Goal: Information Seeking & Learning: Learn about a topic

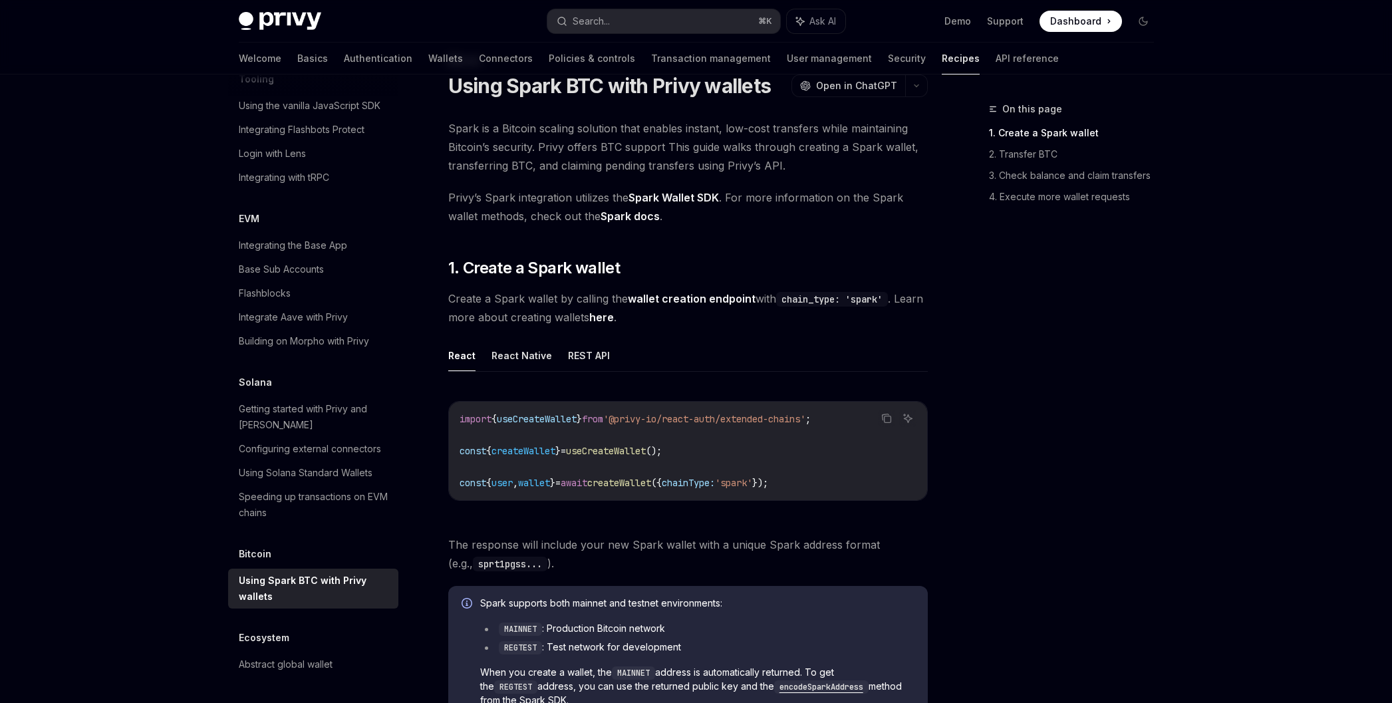
scroll to position [100, 0]
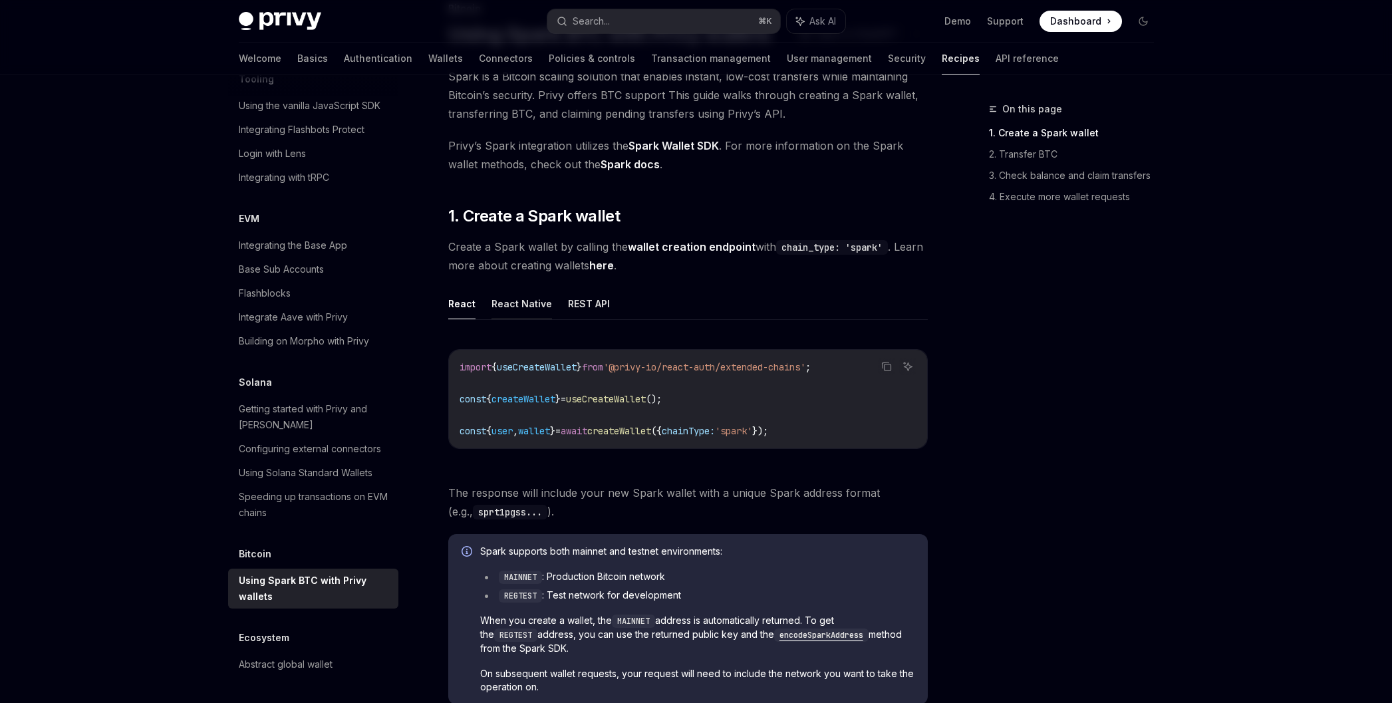
click at [527, 304] on button "React Native" at bounding box center [522, 303] width 61 height 31
click at [581, 306] on button "REST API" at bounding box center [589, 303] width 42 height 31
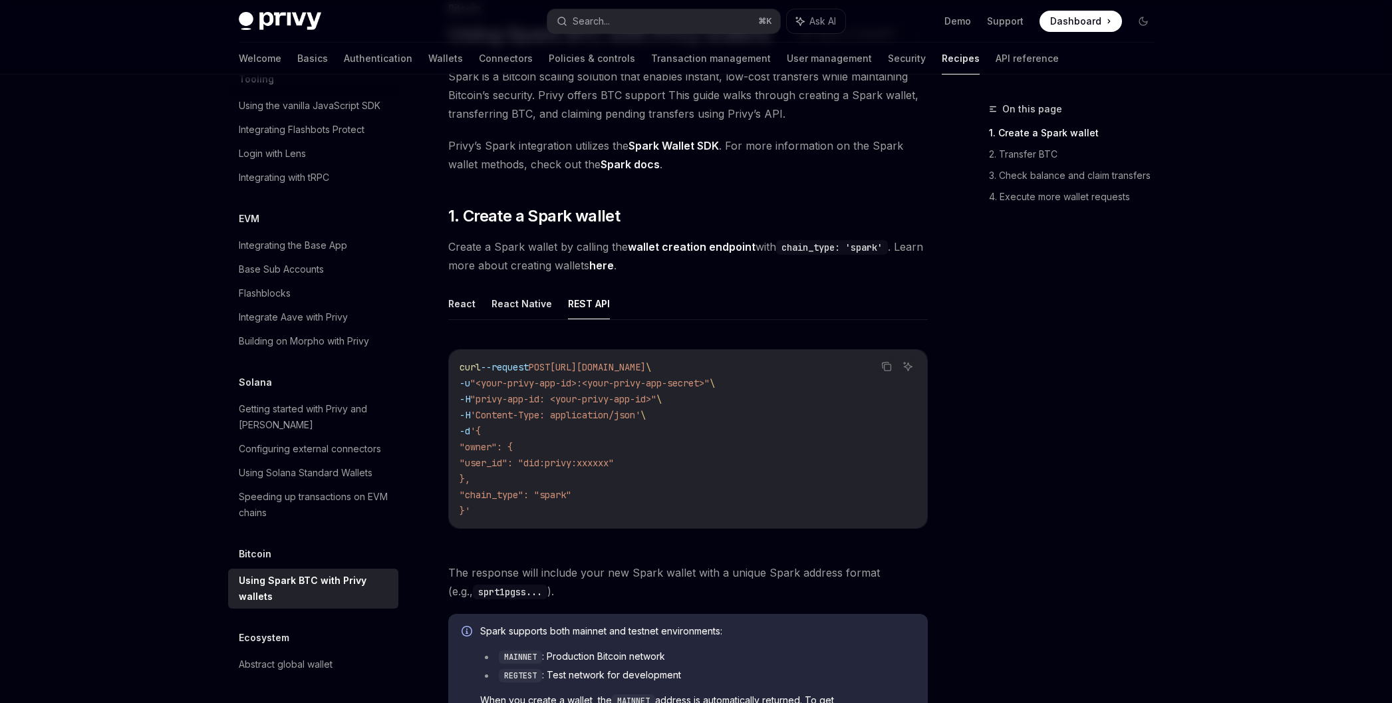
click at [461, 300] on button "React" at bounding box center [461, 303] width 27 height 31
type textarea "*"
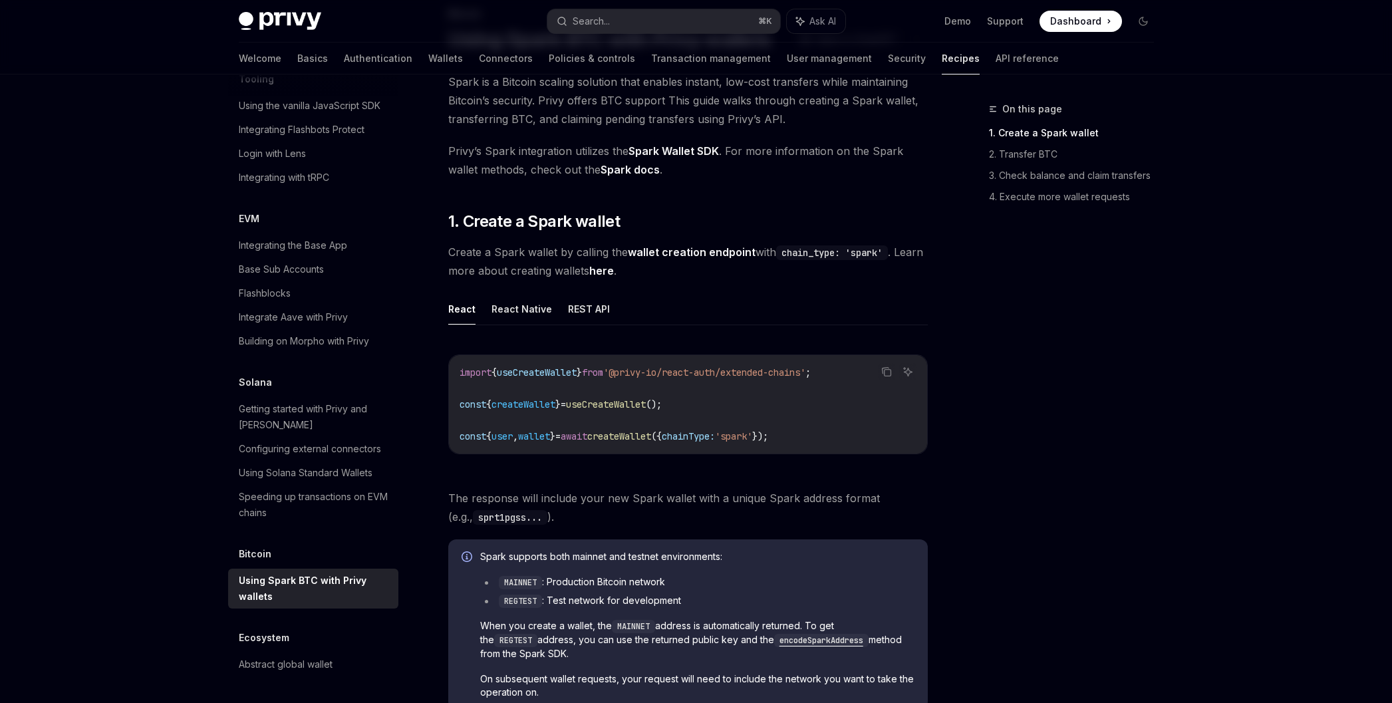
scroll to position [84, 0]
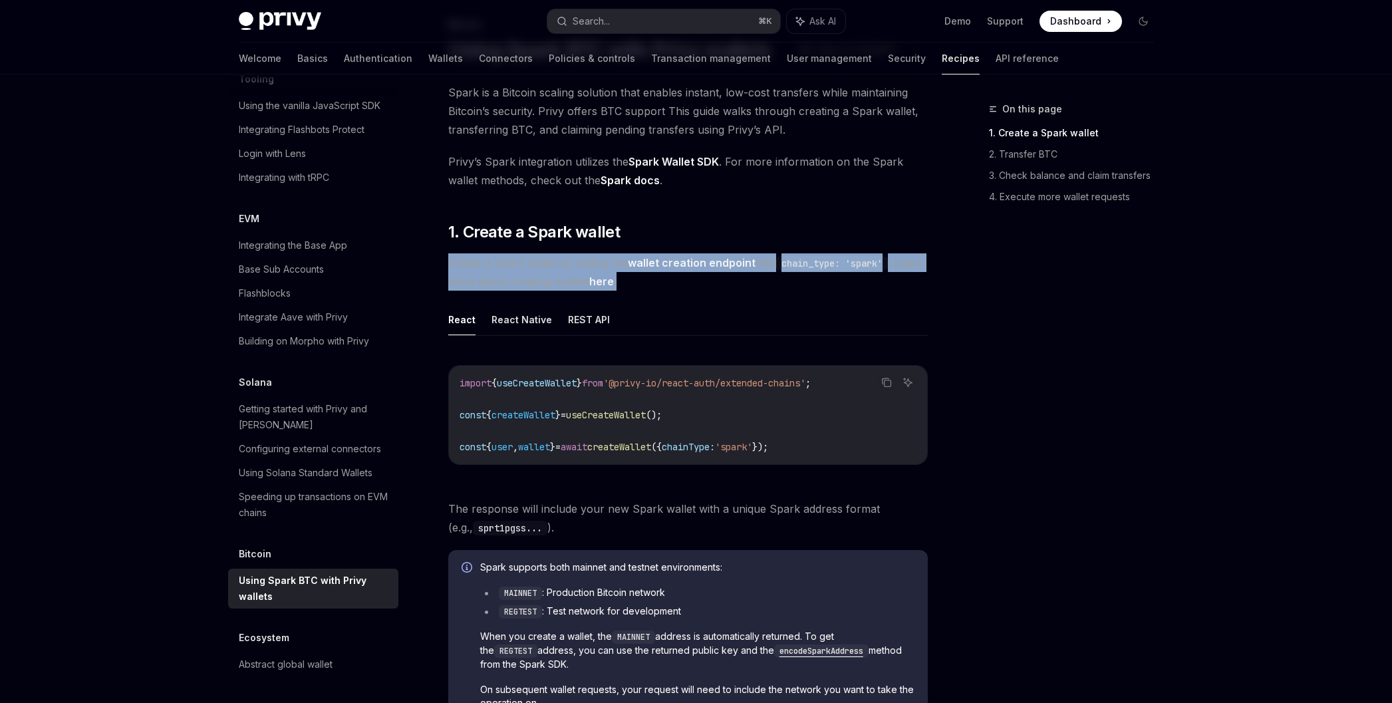
drag, startPoint x: 449, startPoint y: 260, endPoint x: 730, endPoint y: 286, distance: 281.9
click at [730, 286] on span "Create a Spark wallet by calling the wallet creation endpoint with chain_type: …" at bounding box center [688, 271] width 480 height 37
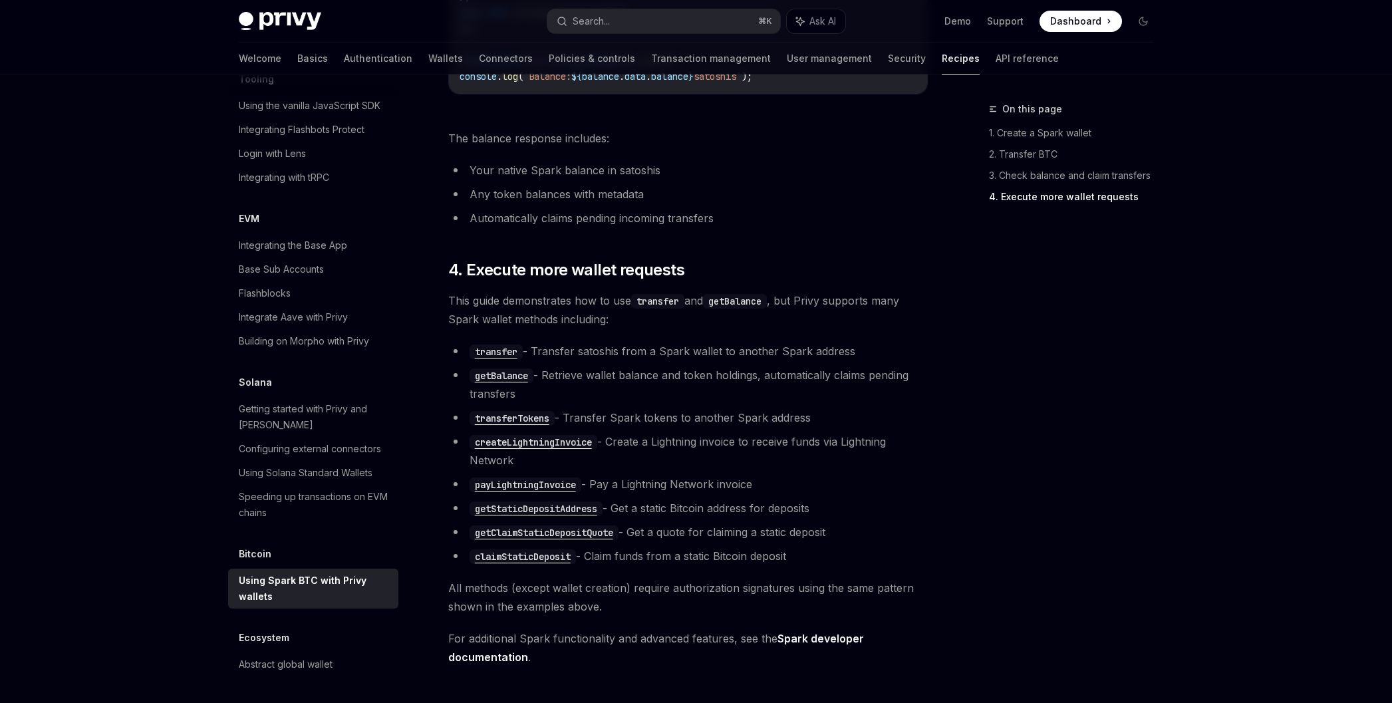
scroll to position [2557, 0]
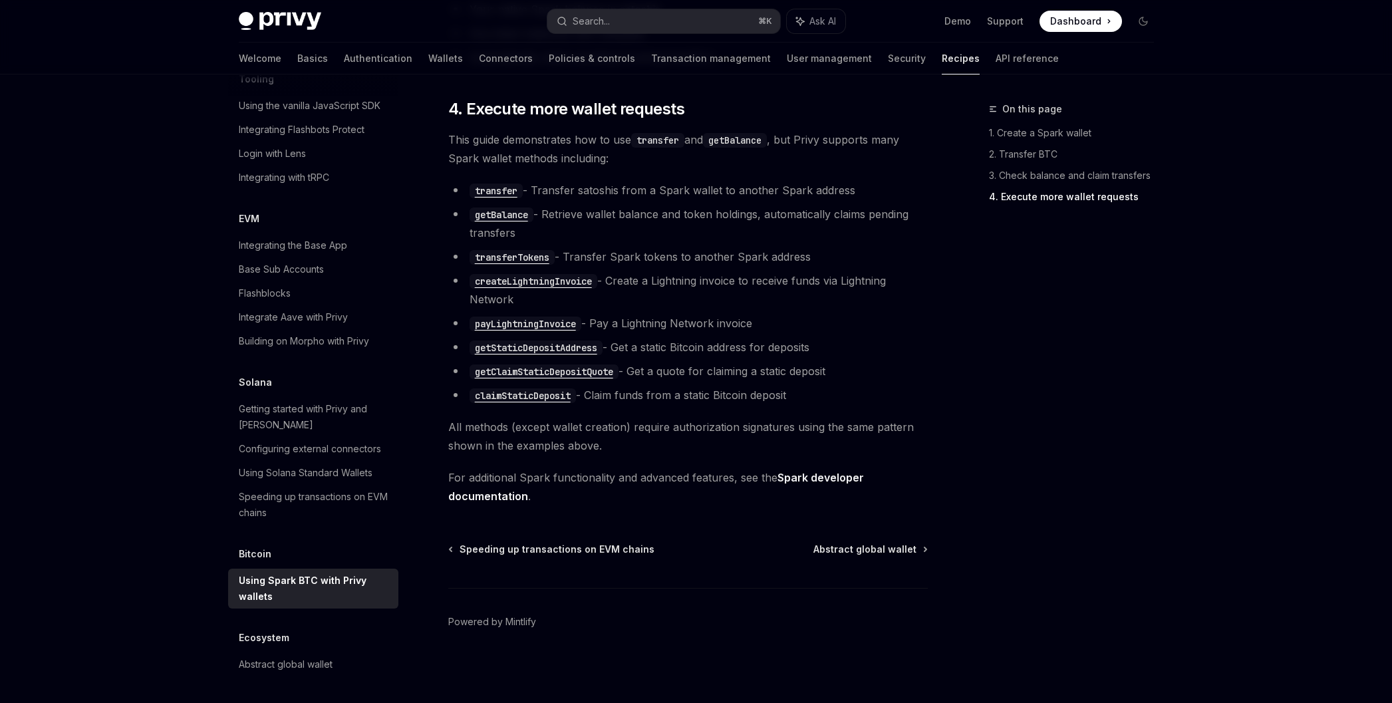
drag, startPoint x: 566, startPoint y: 201, endPoint x: 677, endPoint y: 231, distance: 114.4
click at [677, 231] on ul "transfer - Transfer satoshis from a Spark wallet to another Spark address getBa…" at bounding box center [688, 293] width 480 height 224
click at [677, 231] on li "getBalance - Retrieve wallet balance and token holdings, automatically claims p…" at bounding box center [688, 223] width 480 height 37
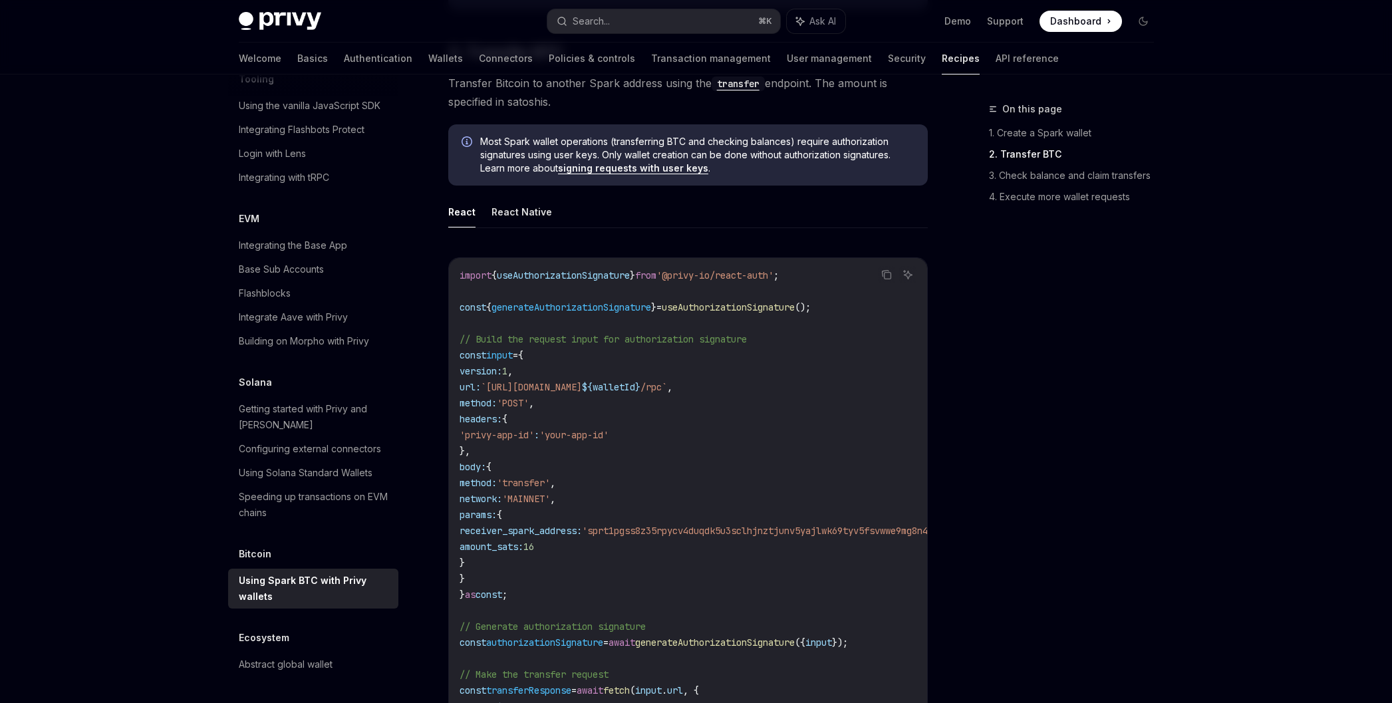
scroll to position [729, 0]
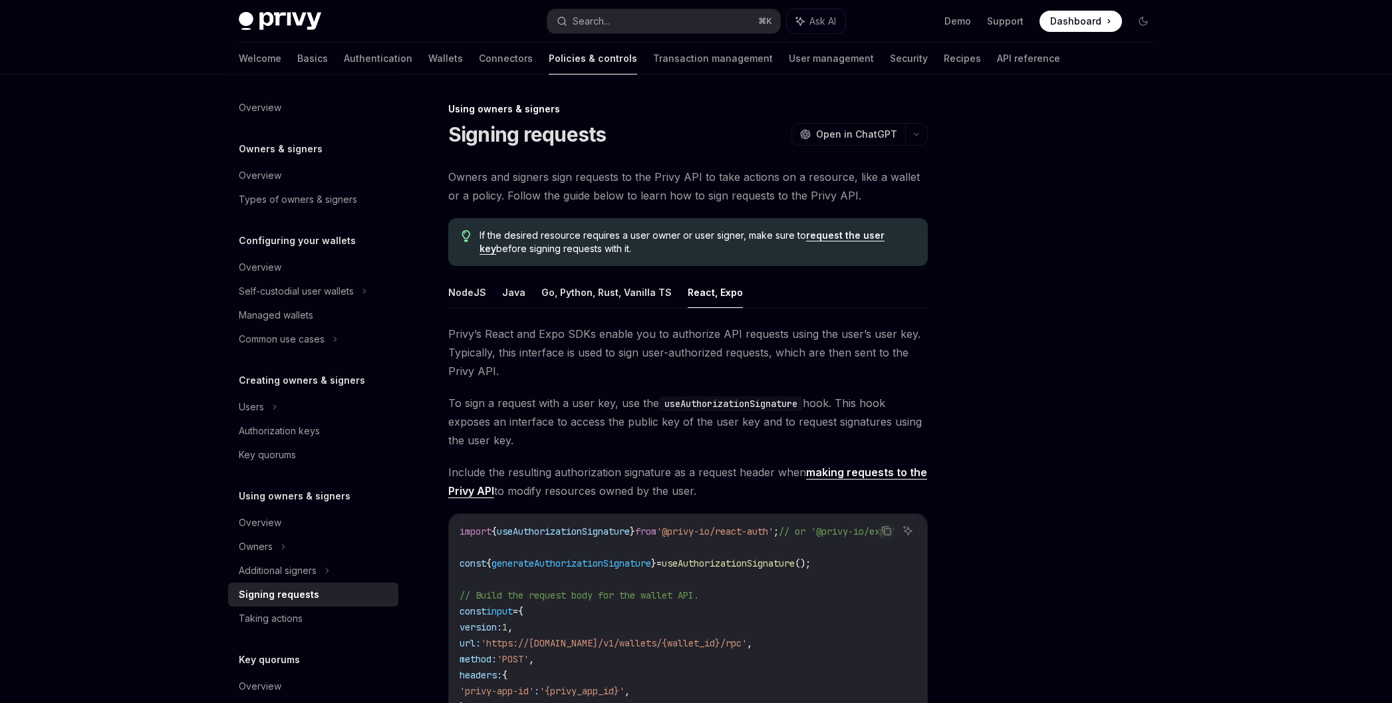
click at [69, 179] on div "Privy Docs home page Search... ⌘ K Ask AI Demo Support Dashboard Dashboard Sear…" at bounding box center [696, 683] width 1392 height 1367
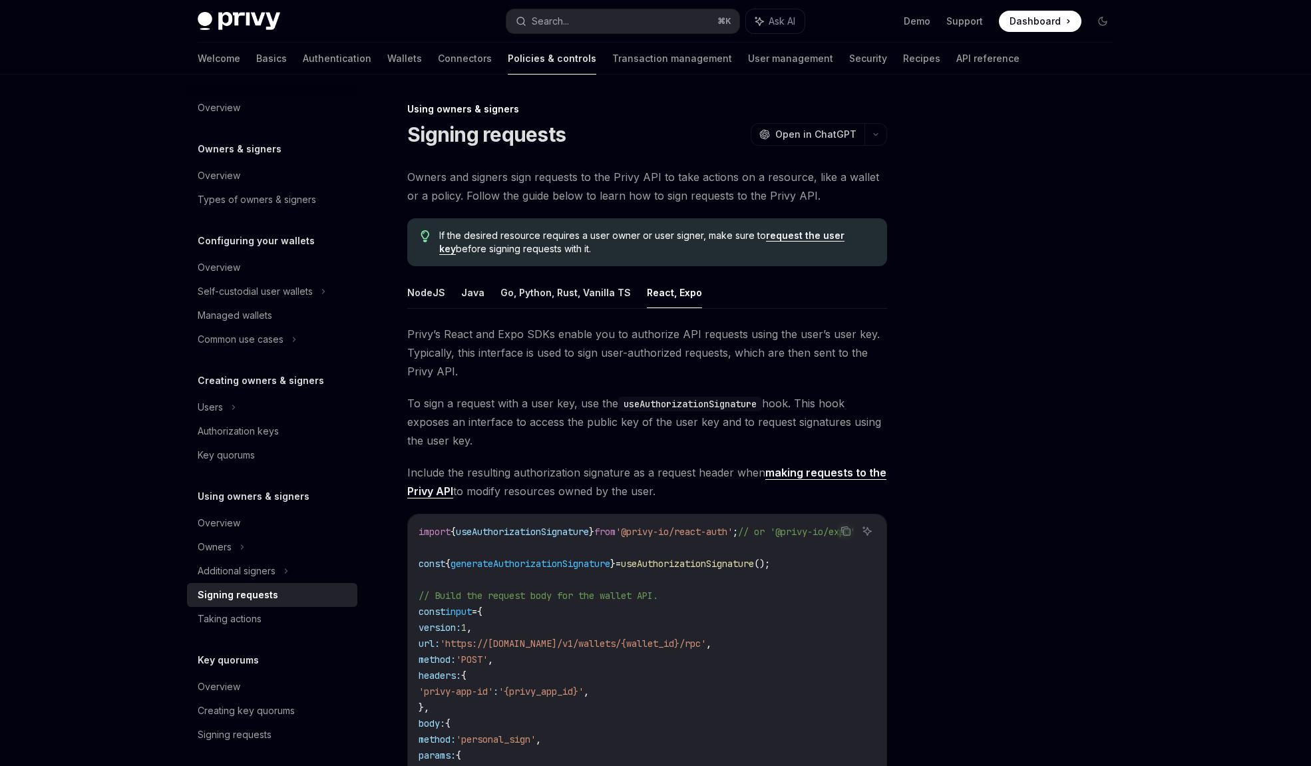
type textarea "*"
